Goal: Information Seeking & Learning: Learn about a topic

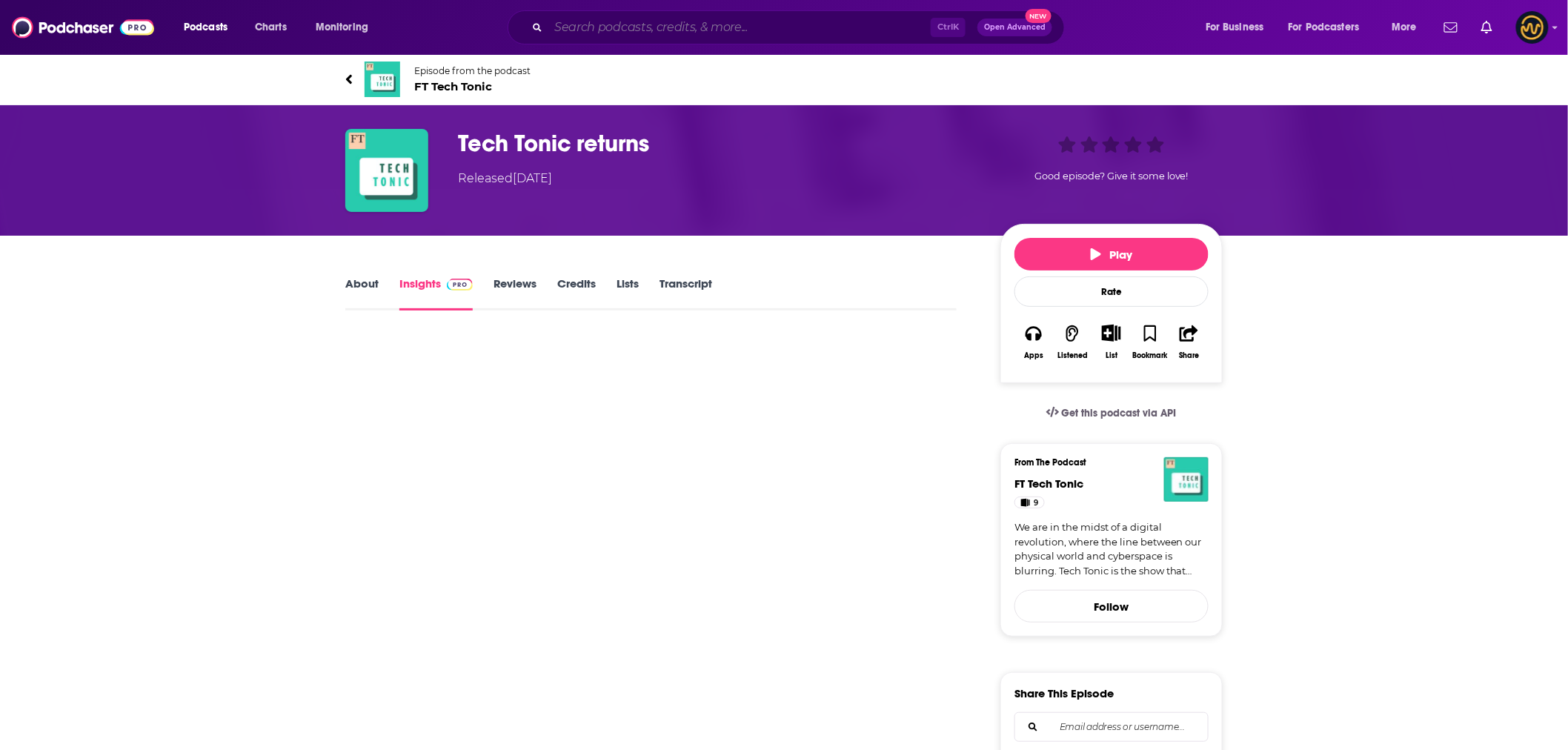
click at [820, 32] on input "Search podcasts, credits, & more..." at bounding box center [739, 27] width 382 height 24
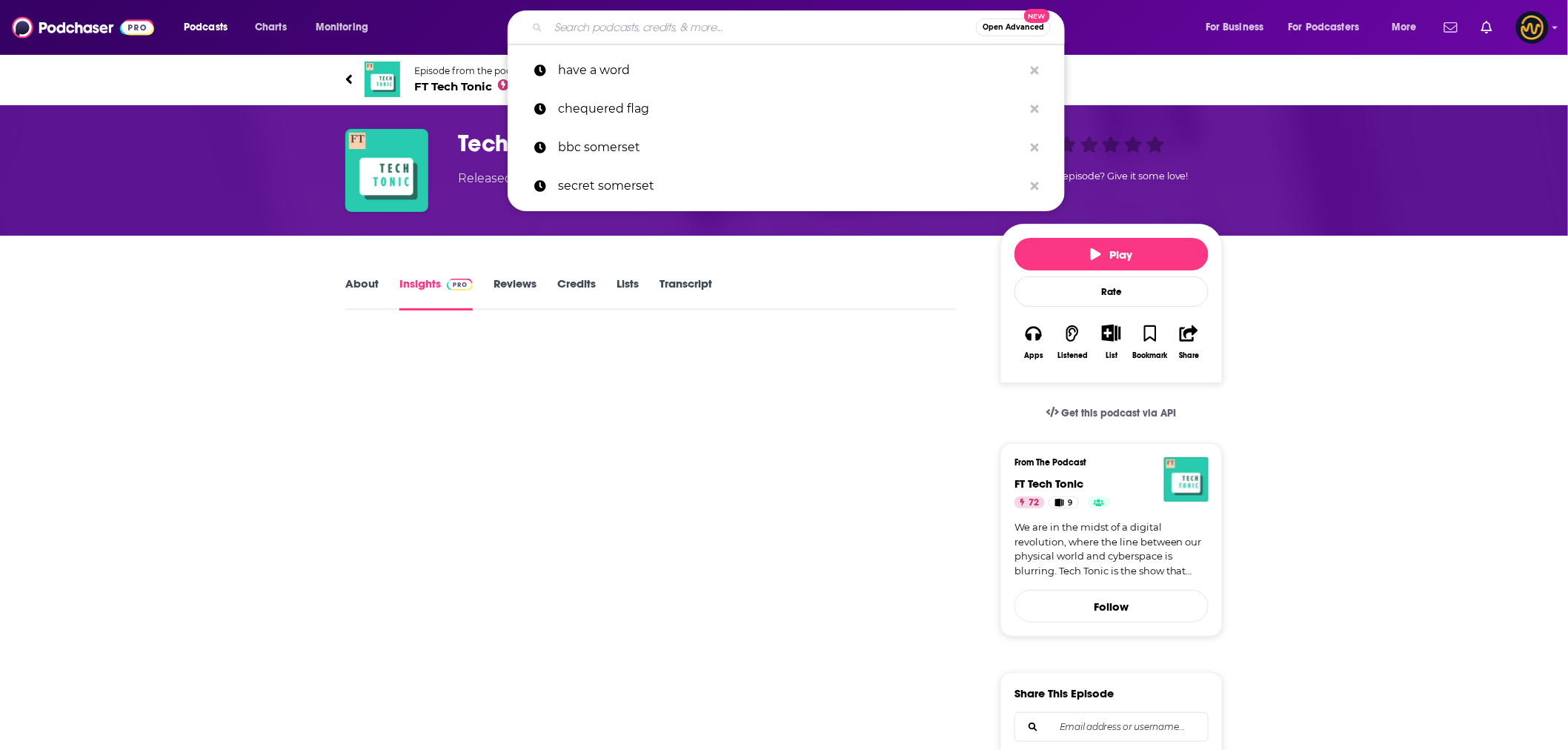
paste input "The Voice of Healthcare"
type input "The Voice of Healthcare"
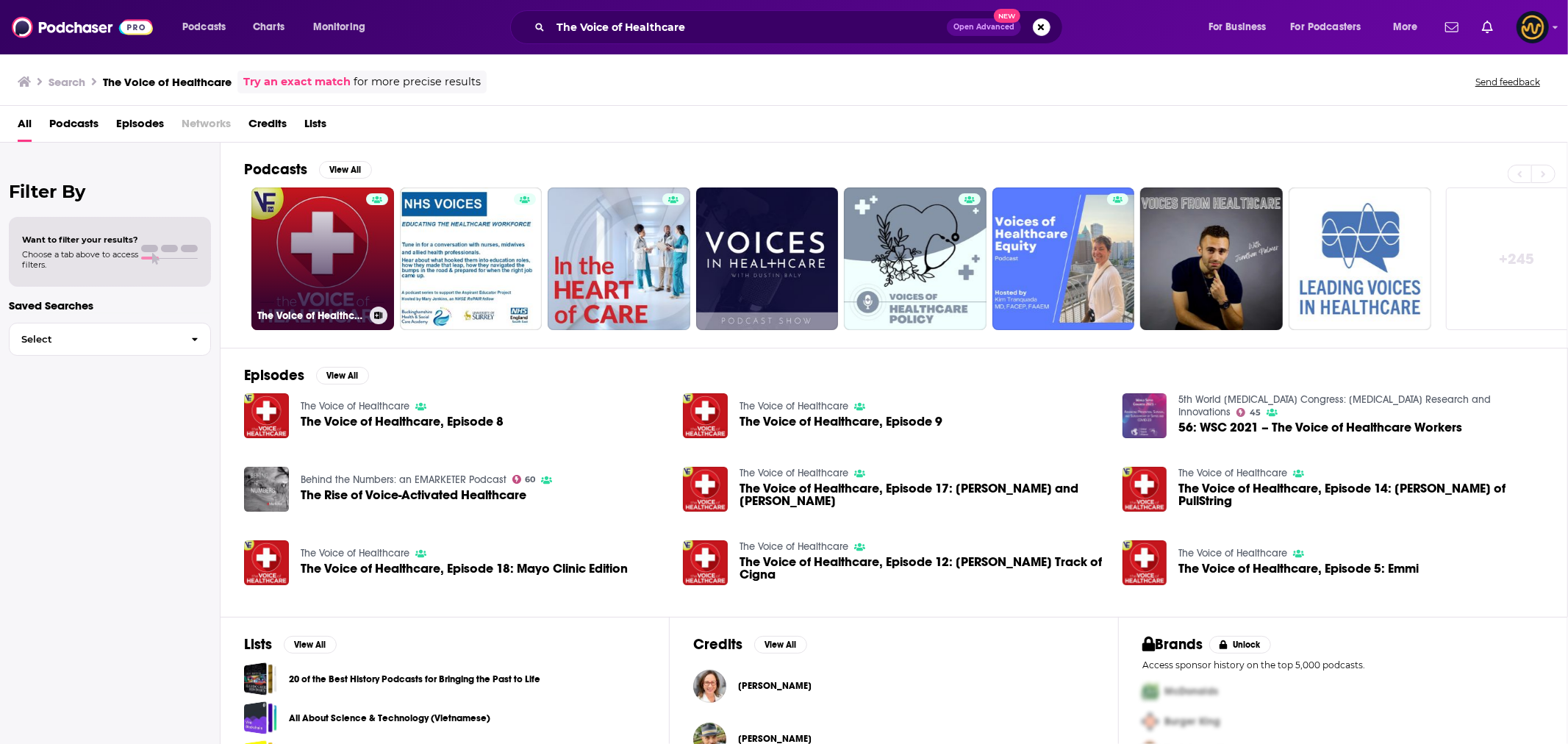
click at [301, 273] on link "The Voice of Healthcare" at bounding box center [322, 258] width 143 height 143
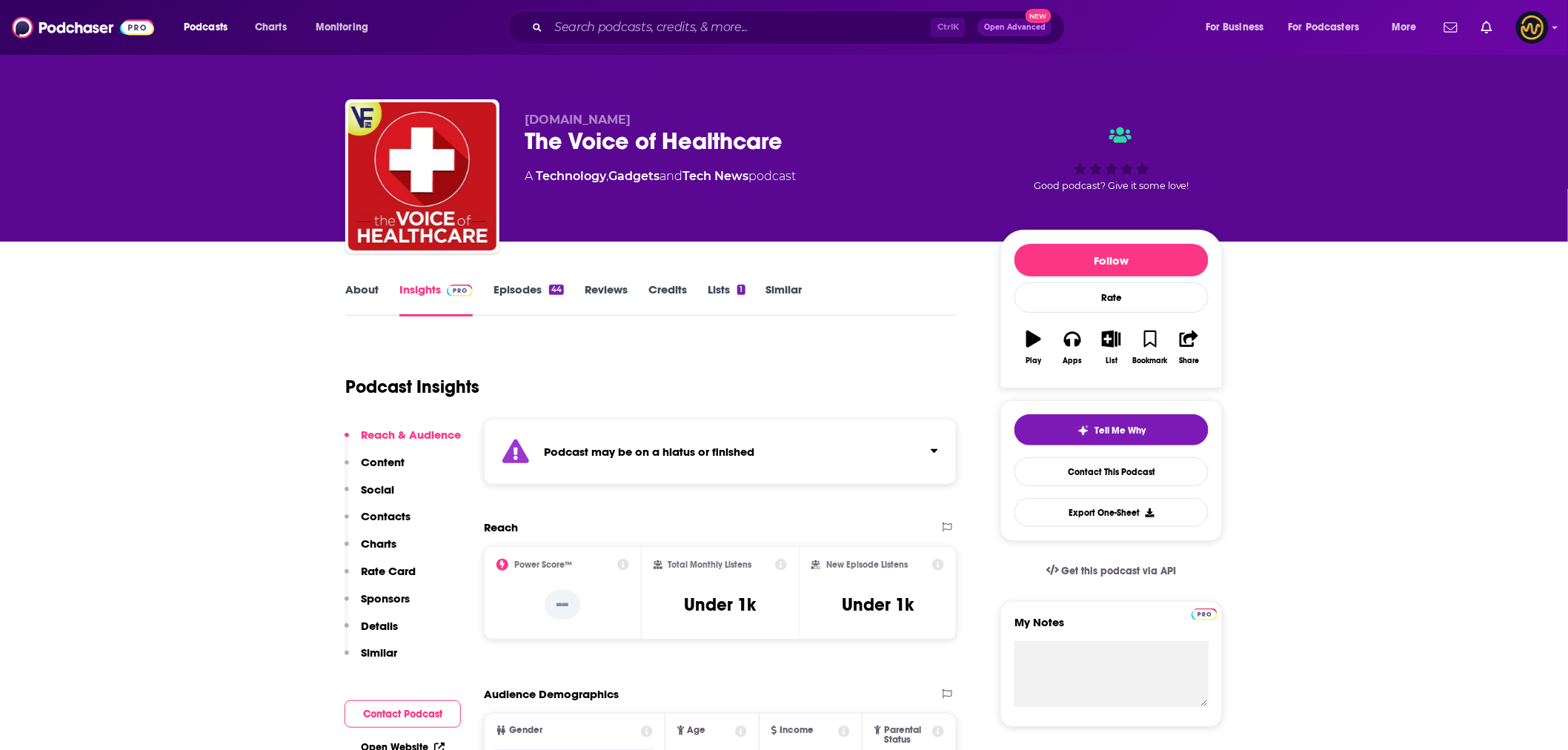
click at [431, 285] on link "Insights" at bounding box center [436, 300] width 73 height 34
click at [513, 287] on link "Episodes 44" at bounding box center [528, 300] width 71 height 34
